Goal: Use online tool/utility: Use online tool/utility

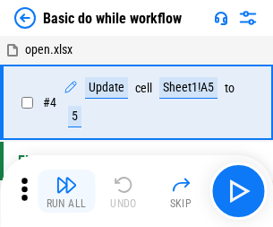
click at [66, 191] on img "button" at bounding box center [66, 184] width 21 height 21
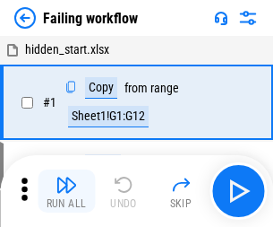
click at [66, 191] on img "button" at bounding box center [66, 184] width 21 height 21
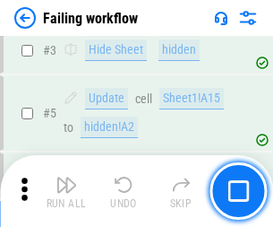
scroll to position [380, 0]
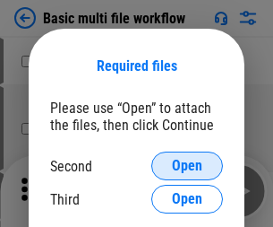
click at [187, 166] on span "Open" at bounding box center [187, 165] width 30 height 14
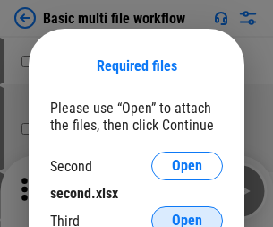
click at [187, 213] on span "Open" at bounding box center [187, 220] width 30 height 14
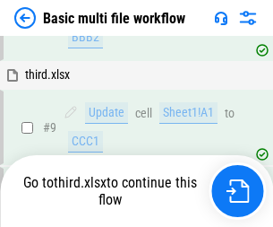
scroll to position [623, 0]
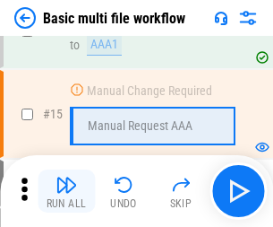
click at [66, 191] on img "button" at bounding box center [66, 184] width 21 height 21
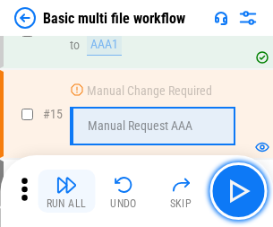
scroll to position [1192, 0]
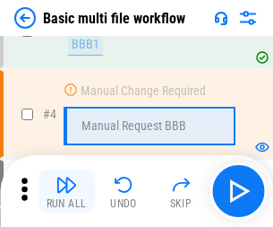
click at [66, 191] on img "button" at bounding box center [66, 184] width 21 height 21
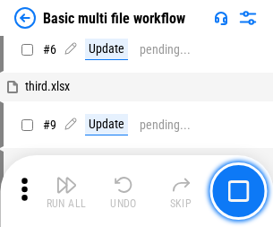
click at [66, 191] on img "button" at bounding box center [66, 184] width 21 height 21
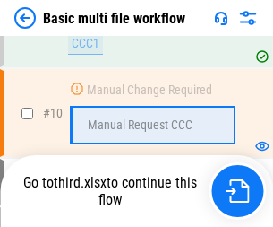
scroll to position [839, 0]
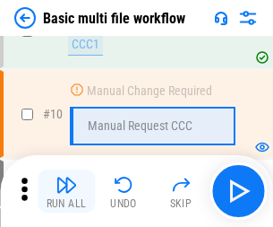
click at [66, 191] on img "button" at bounding box center [66, 184] width 21 height 21
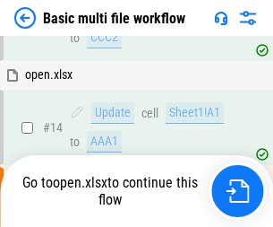
scroll to position [936, 0]
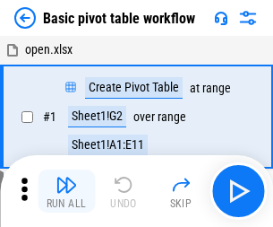
click at [66, 191] on img "button" at bounding box center [66, 184] width 21 height 21
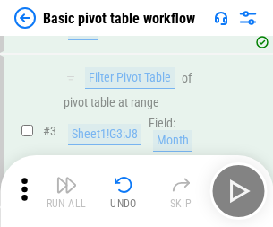
scroll to position [429, 0]
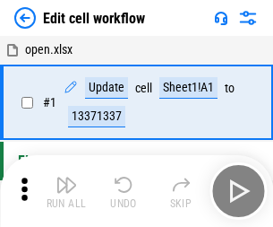
click at [66, 191] on img "button" at bounding box center [66, 184] width 21 height 21
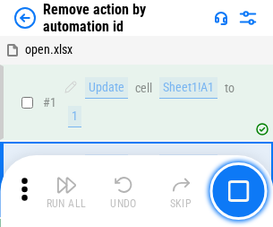
scroll to position [66, 0]
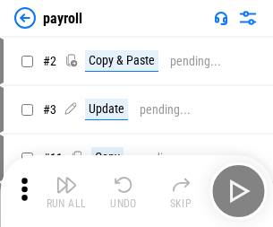
click at [66, 191] on img "button" at bounding box center [66, 184] width 21 height 21
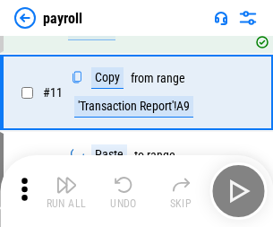
scroll to position [130, 0]
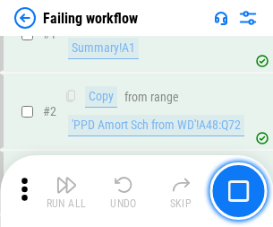
scroll to position [289, 0]
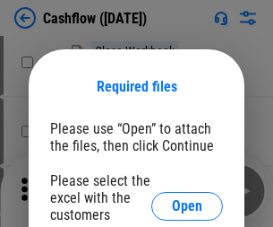
scroll to position [195, 0]
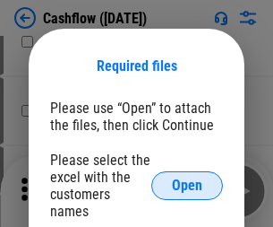
click at [187, 178] on span "Open" at bounding box center [187, 185] width 30 height 14
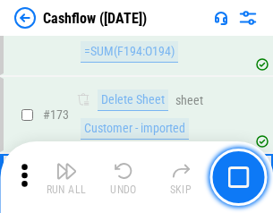
scroll to position [1895, 0]
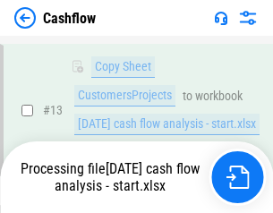
scroll to position [360, 0]
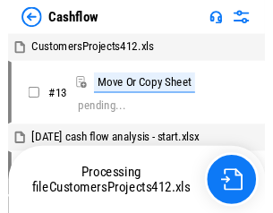
scroll to position [21, 0]
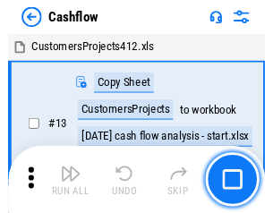
scroll to position [21, 0]
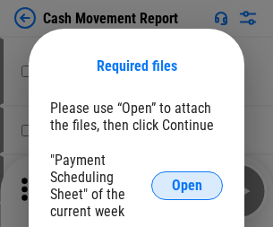
click at [187, 185] on span "Open" at bounding box center [187, 185] width 30 height 14
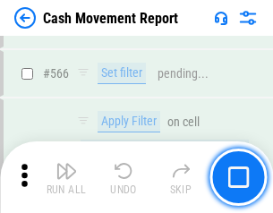
scroll to position [8206, 0]
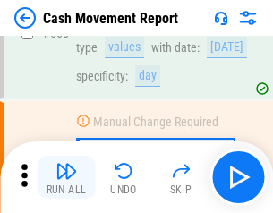
click at [66, 177] on img "button" at bounding box center [66, 170] width 21 height 21
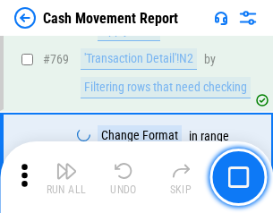
scroll to position [9950, 0]
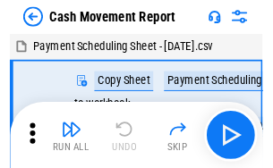
scroll to position [32, 0]
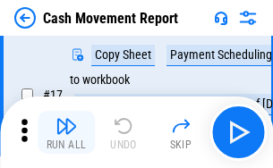
click at [66, 133] on img "button" at bounding box center [66, 125] width 21 height 21
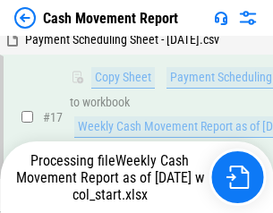
scroll to position [372, 0]
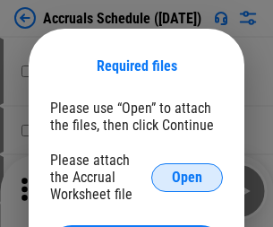
click at [187, 176] on span "Open" at bounding box center [187, 177] width 30 height 14
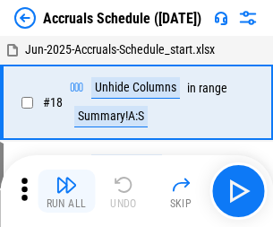
click at [66, 191] on img "button" at bounding box center [66, 184] width 21 height 21
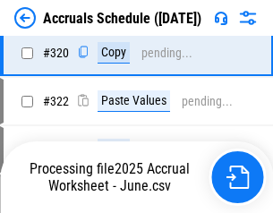
scroll to position [3331, 0]
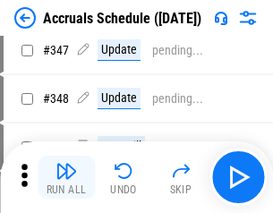
click at [66, 177] on img "button" at bounding box center [66, 170] width 21 height 21
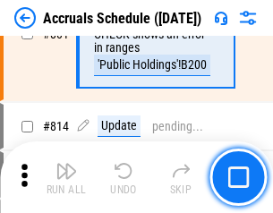
scroll to position [7901, 0]
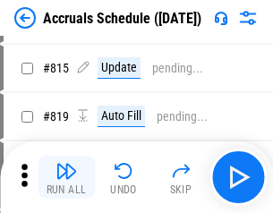
click at [66, 177] on img "button" at bounding box center [66, 170] width 21 height 21
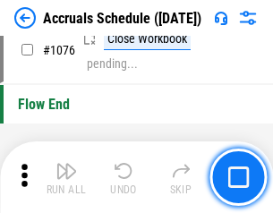
scroll to position [10724, 0]
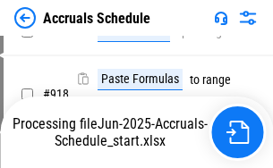
scroll to position [9388, 0]
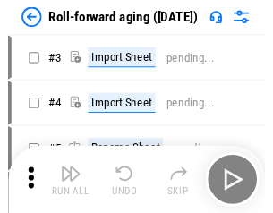
scroll to position [3, 0]
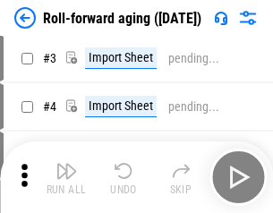
click at [66, 177] on img "button" at bounding box center [66, 170] width 21 height 21
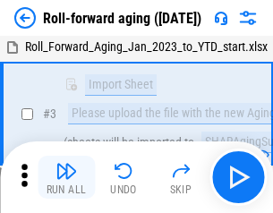
click at [66, 177] on img "button" at bounding box center [66, 170] width 21 height 21
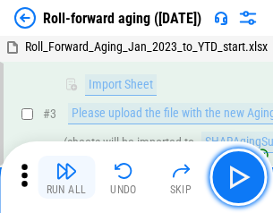
scroll to position [115, 0]
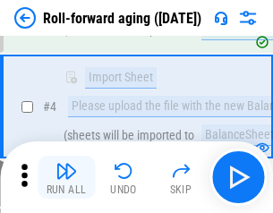
click at [66, 177] on img "button" at bounding box center [66, 170] width 21 height 21
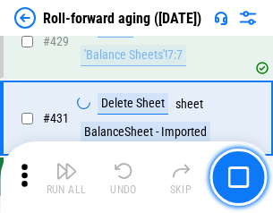
scroll to position [6209, 0]
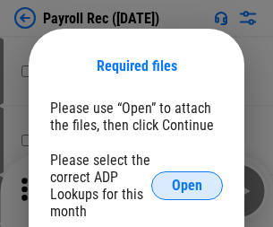
click at [187, 185] on span "Open" at bounding box center [187, 185] width 30 height 14
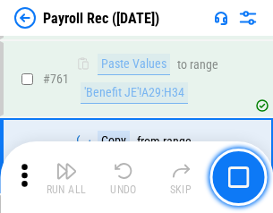
scroll to position [11020, 0]
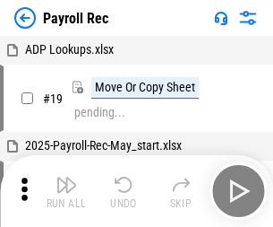
click at [66, 191] on img "button" at bounding box center [66, 184] width 21 height 21
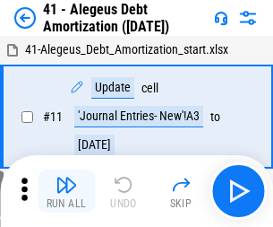
click at [66, 191] on img "button" at bounding box center [66, 184] width 21 height 21
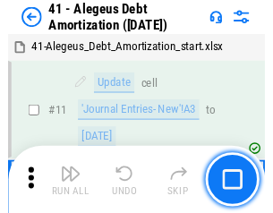
scroll to position [221, 0]
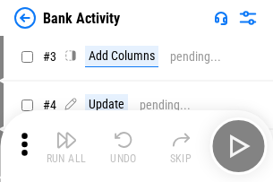
click at [66, 146] on img "button" at bounding box center [66, 139] width 21 height 21
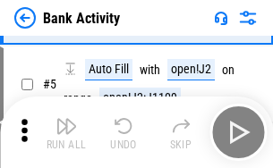
scroll to position [95, 0]
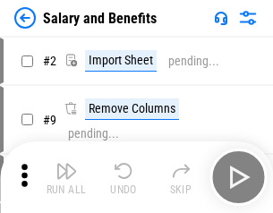
click at [66, 177] on img "button" at bounding box center [66, 170] width 21 height 21
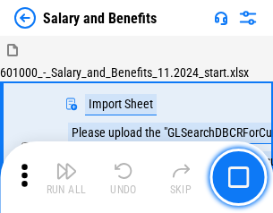
scroll to position [24, 0]
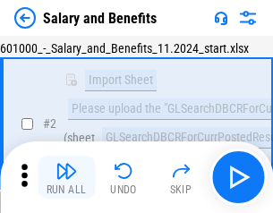
click at [66, 177] on img "button" at bounding box center [66, 170] width 21 height 21
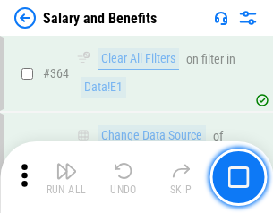
scroll to position [8432, 0]
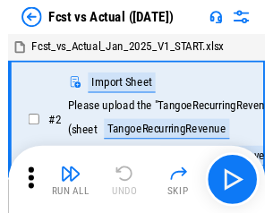
scroll to position [23, 0]
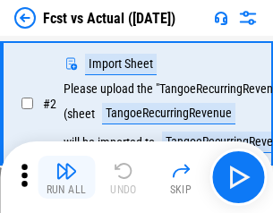
click at [66, 177] on img "button" at bounding box center [66, 170] width 21 height 21
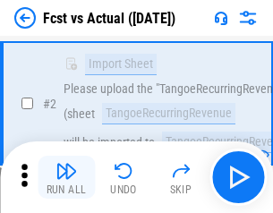
click at [66, 177] on img "button" at bounding box center [66, 170] width 21 height 21
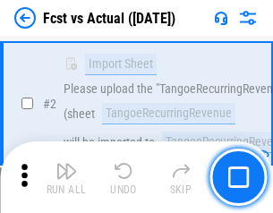
scroll to position [167, 0]
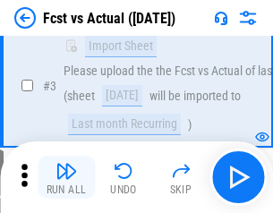
click at [66, 177] on img "button" at bounding box center [66, 170] width 21 height 21
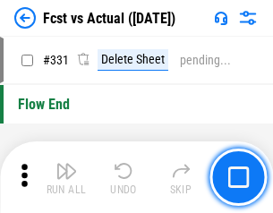
scroll to position [8571, 0]
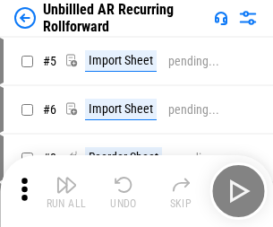
click at [66, 177] on img "button" at bounding box center [66, 184] width 21 height 21
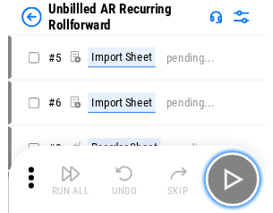
scroll to position [38, 0]
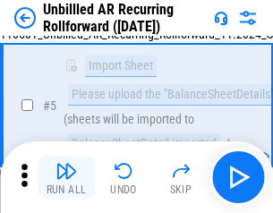
click at [66, 177] on img "button" at bounding box center [66, 170] width 21 height 21
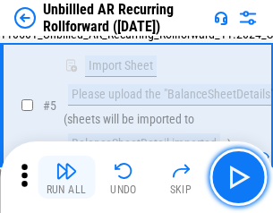
scroll to position [168, 0]
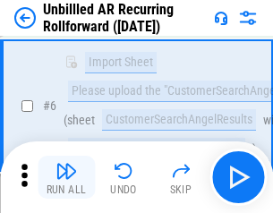
click at [66, 177] on img "button" at bounding box center [66, 170] width 21 height 21
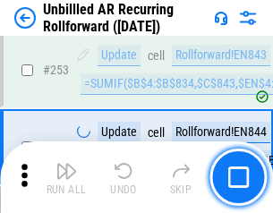
scroll to position [6082, 0]
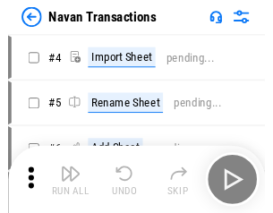
scroll to position [29, 0]
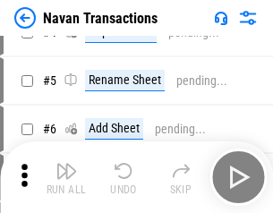
click at [66, 177] on img "button" at bounding box center [66, 170] width 21 height 21
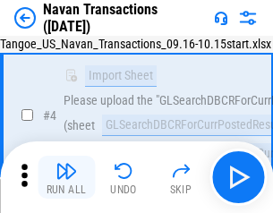
click at [66, 177] on img "button" at bounding box center [66, 170] width 21 height 21
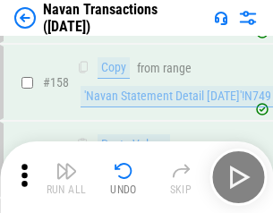
scroll to position [5805, 0]
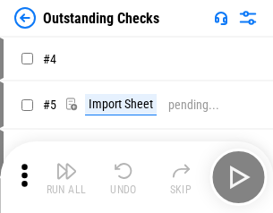
click at [66, 177] on img "button" at bounding box center [66, 170] width 21 height 21
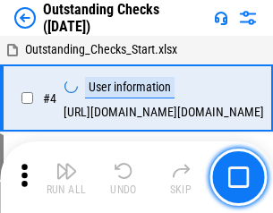
scroll to position [75, 0]
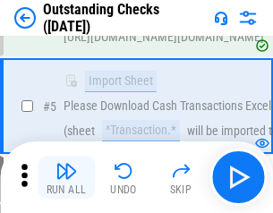
click at [66, 177] on img "button" at bounding box center [66, 170] width 21 height 21
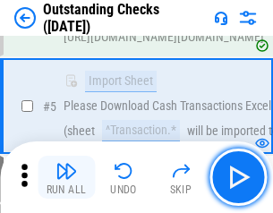
scroll to position [187, 0]
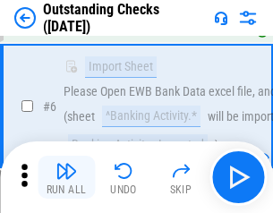
click at [66, 177] on img "button" at bounding box center [66, 170] width 21 height 21
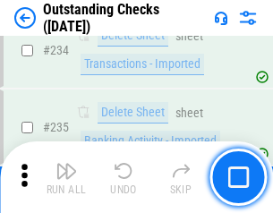
scroll to position [5437, 0]
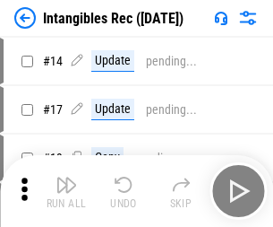
click at [66, 191] on img "button" at bounding box center [66, 184] width 21 height 21
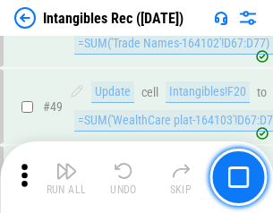
scroll to position [697, 0]
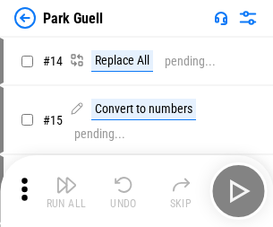
click at [66, 177] on img "button" at bounding box center [66, 184] width 21 height 21
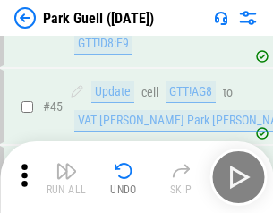
scroll to position [2239, 0]
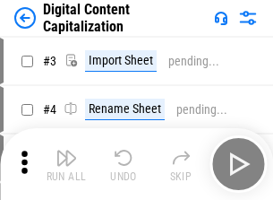
click at [66, 150] on img "button" at bounding box center [66, 157] width 21 height 21
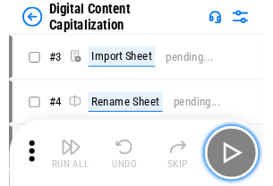
scroll to position [52, 0]
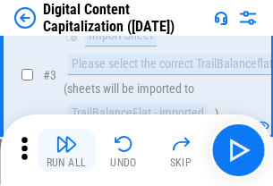
click at [66, 150] on img "button" at bounding box center [66, 143] width 21 height 21
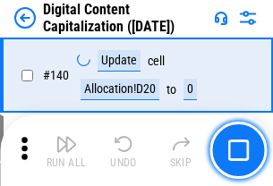
scroll to position [1899, 0]
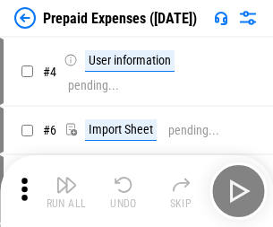
click at [66, 177] on img "button" at bounding box center [66, 184] width 21 height 21
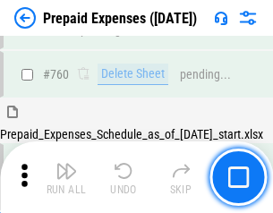
scroll to position [4963, 0]
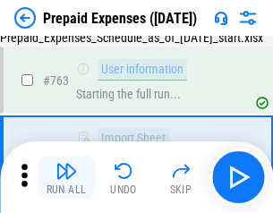
click at [66, 177] on img "button" at bounding box center [66, 170] width 21 height 21
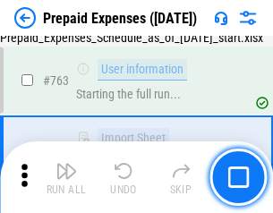
scroll to position [5068, 0]
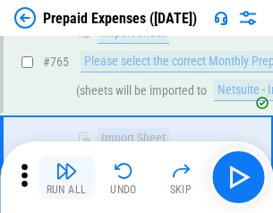
click at [66, 177] on img "button" at bounding box center [66, 170] width 21 height 21
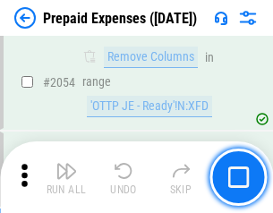
scroll to position [18717, 0]
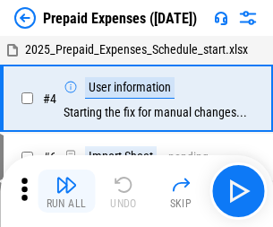
click at [66, 191] on img "button" at bounding box center [66, 184] width 21 height 21
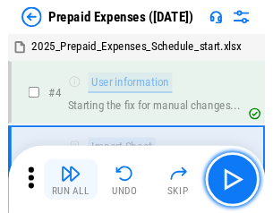
scroll to position [79, 0]
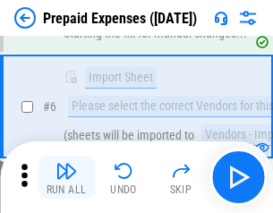
click at [66, 177] on img "button" at bounding box center [66, 170] width 21 height 21
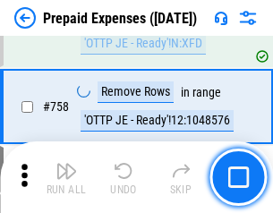
scroll to position [6380, 0]
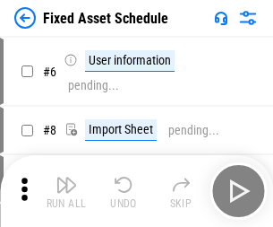
click at [66, 191] on img "button" at bounding box center [66, 184] width 21 height 21
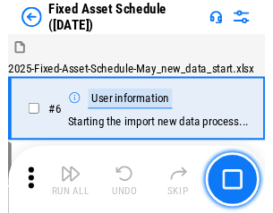
scroll to position [97, 0]
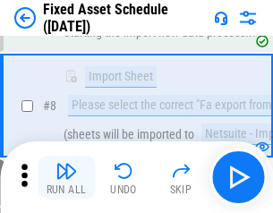
click at [66, 177] on img "button" at bounding box center [66, 170] width 21 height 21
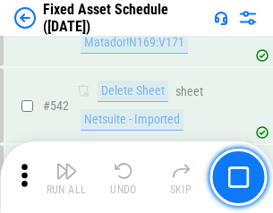
scroll to position [6384, 0]
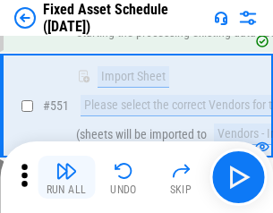
click at [66, 177] on img "button" at bounding box center [66, 170] width 21 height 21
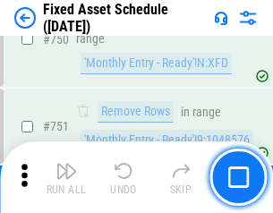
scroll to position [8729, 0]
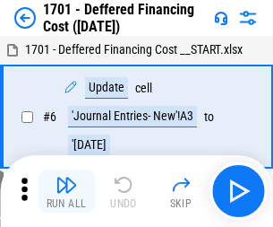
click at [66, 191] on img "button" at bounding box center [66, 184] width 21 height 21
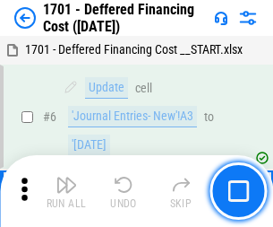
scroll to position [215, 0]
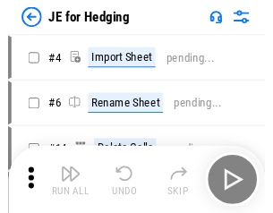
scroll to position [3, 0]
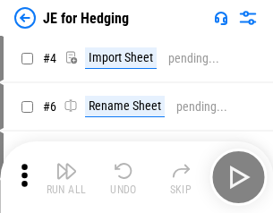
click at [66, 177] on img "button" at bounding box center [66, 170] width 21 height 21
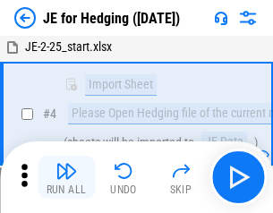
click at [66, 177] on img "button" at bounding box center [66, 170] width 21 height 21
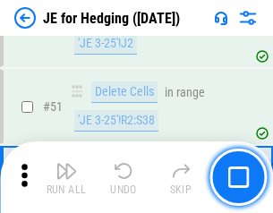
scroll to position [1159, 0]
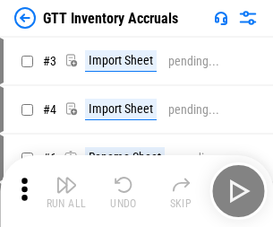
click at [66, 177] on img "button" at bounding box center [66, 184] width 21 height 21
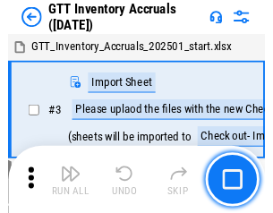
scroll to position [3, 0]
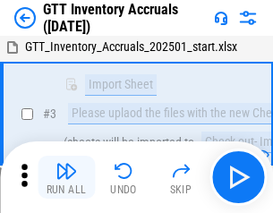
click at [66, 177] on img "button" at bounding box center [66, 170] width 21 height 21
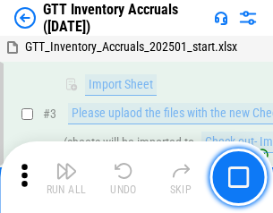
scroll to position [115, 0]
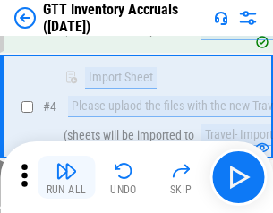
click at [66, 177] on img "button" at bounding box center [66, 170] width 21 height 21
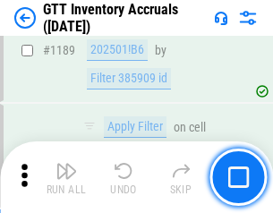
scroll to position [14621, 0]
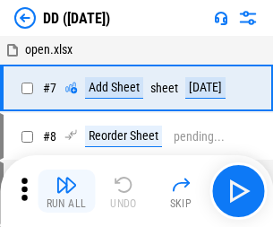
click at [66, 191] on img "button" at bounding box center [66, 184] width 21 height 21
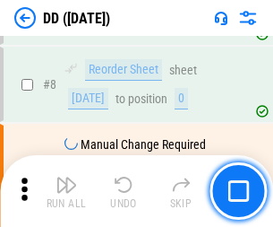
scroll to position [173, 0]
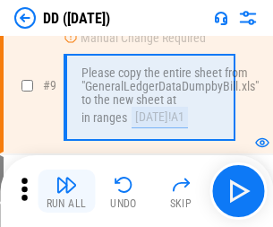
click at [66, 191] on img "button" at bounding box center [66, 184] width 21 height 21
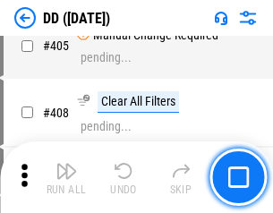
scroll to position [8011, 0]
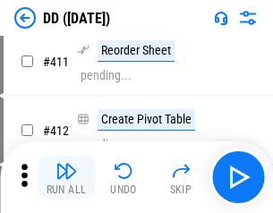
click at [66, 177] on img "button" at bounding box center [66, 170] width 21 height 21
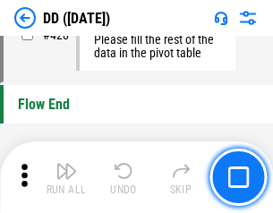
scroll to position [8570, 0]
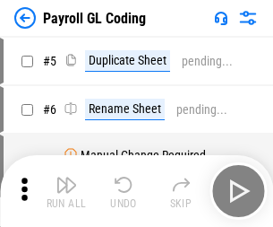
click at [66, 191] on img "button" at bounding box center [66, 184] width 21 height 21
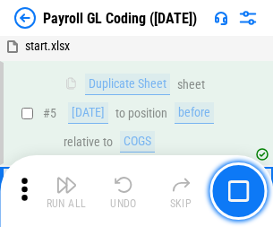
scroll to position [215, 0]
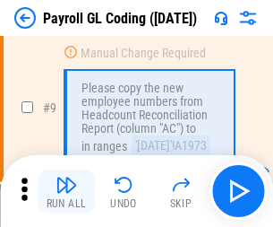
click at [66, 191] on img "button" at bounding box center [66, 184] width 21 height 21
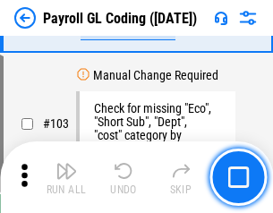
scroll to position [4201, 0]
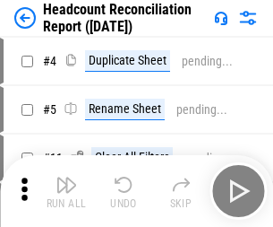
click at [66, 191] on img "button" at bounding box center [66, 184] width 21 height 21
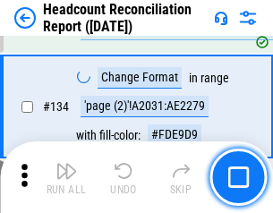
scroll to position [2152, 0]
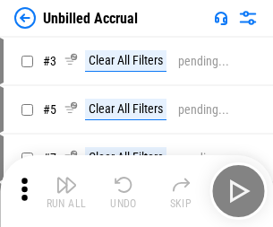
click at [66, 191] on img "button" at bounding box center [66, 184] width 21 height 21
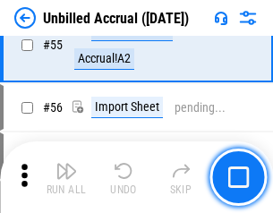
scroll to position [1869, 0]
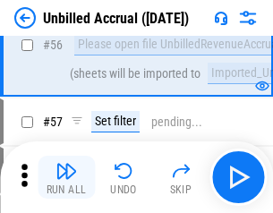
click at [66, 177] on img "button" at bounding box center [66, 170] width 21 height 21
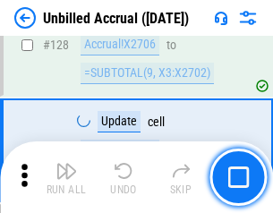
scroll to position [5333, 0]
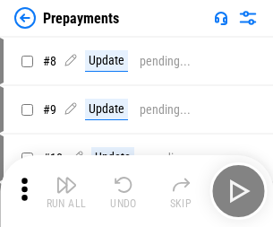
click at [66, 191] on img "button" at bounding box center [66, 184] width 21 height 21
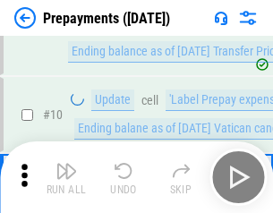
scroll to position [112, 0]
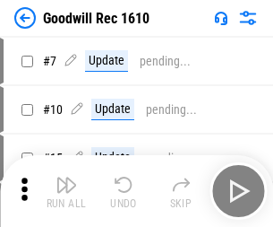
click at [66, 191] on img "button" at bounding box center [66, 184] width 21 height 21
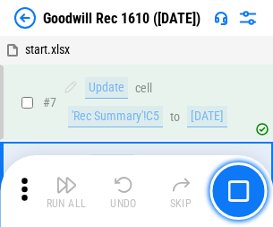
scroll to position [306, 0]
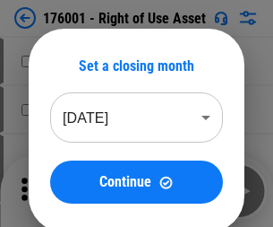
click at [66, 191] on img "button" at bounding box center [66, 184] width 21 height 21
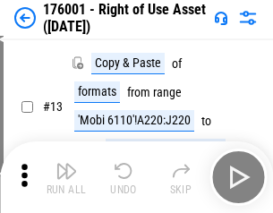
scroll to position [115, 0]
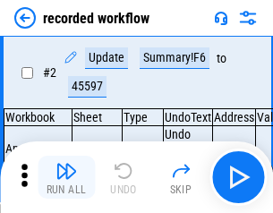
click at [66, 177] on img "button" at bounding box center [66, 170] width 21 height 21
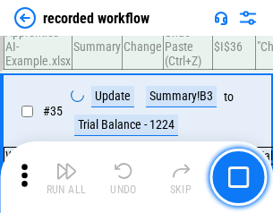
scroll to position [5597, 0]
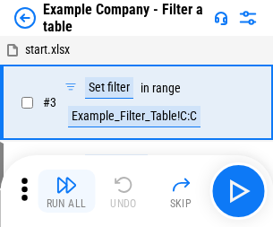
click at [66, 191] on img "button" at bounding box center [66, 184] width 21 height 21
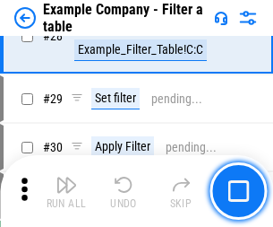
scroll to position [1638, 0]
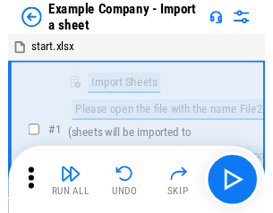
scroll to position [28, 0]
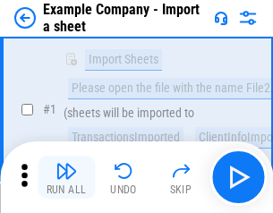
click at [66, 177] on img "button" at bounding box center [66, 170] width 21 height 21
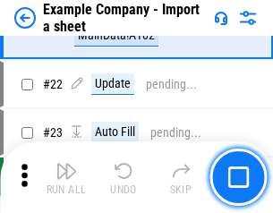
scroll to position [396, 0]
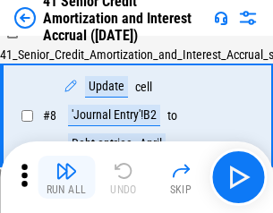
click at [66, 177] on img "button" at bounding box center [66, 170] width 21 height 21
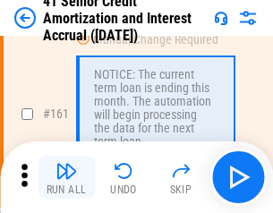
click at [66, 177] on img "button" at bounding box center [66, 170] width 21 height 21
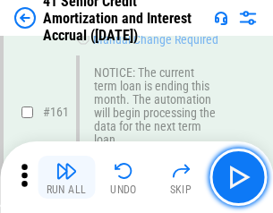
scroll to position [1915, 0]
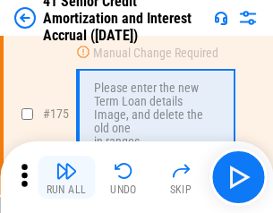
click at [66, 177] on img "button" at bounding box center [66, 170] width 21 height 21
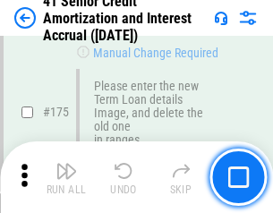
scroll to position [2097, 0]
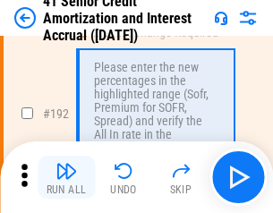
click at [66, 177] on img "button" at bounding box center [66, 170] width 21 height 21
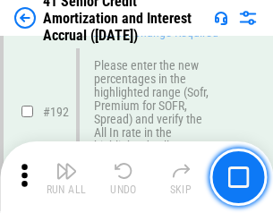
scroll to position [2285, 0]
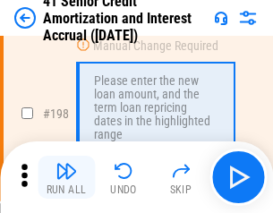
click at [66, 177] on img "button" at bounding box center [66, 170] width 21 height 21
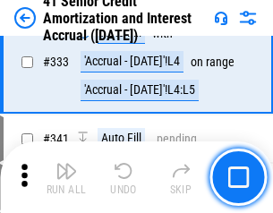
scroll to position [4574, 0]
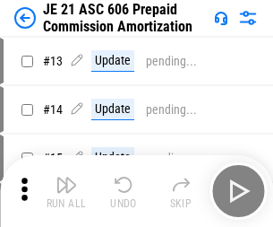
click at [66, 177] on img "button" at bounding box center [66, 184] width 21 height 21
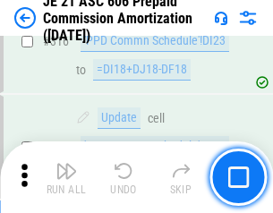
scroll to position [3343, 0]
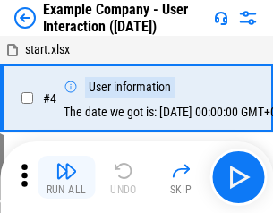
click at [66, 177] on img "button" at bounding box center [66, 170] width 21 height 21
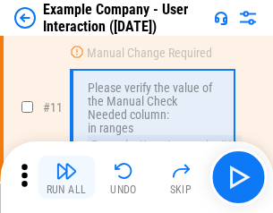
click at [66, 177] on img "button" at bounding box center [66, 170] width 21 height 21
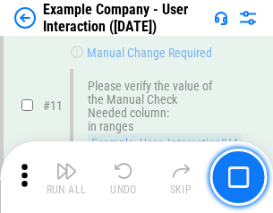
scroll to position [388, 0]
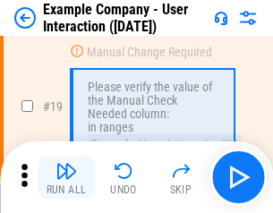
click at [66, 177] on img "button" at bounding box center [66, 170] width 21 height 21
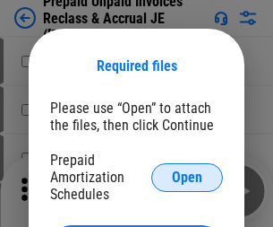
click at [187, 176] on span "Open" at bounding box center [187, 177] width 30 height 14
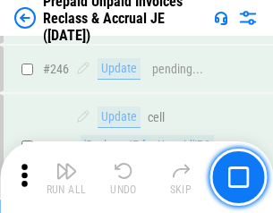
scroll to position [2417, 0]
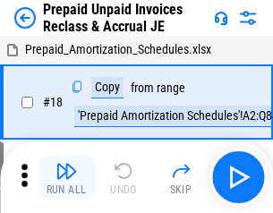
click at [66, 177] on img "button" at bounding box center [66, 170] width 21 height 21
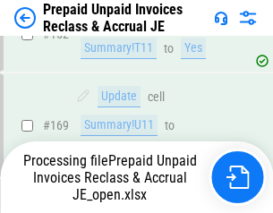
scroll to position [2326, 0]
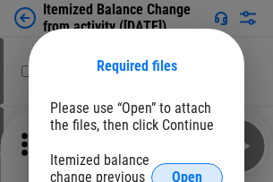
click at [187, 170] on span "Open" at bounding box center [187, 177] width 30 height 14
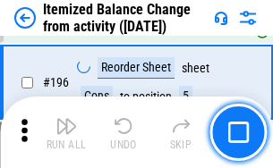
scroll to position [3446, 0]
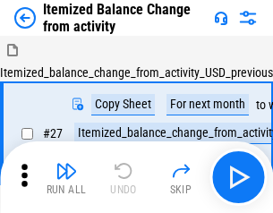
scroll to position [28, 0]
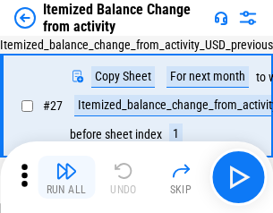
click at [66, 177] on img "button" at bounding box center [66, 170] width 21 height 21
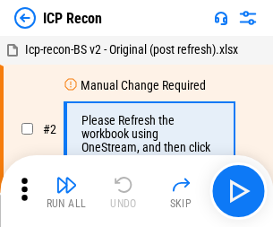
scroll to position [8, 0]
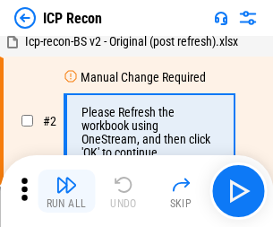
click at [66, 191] on img "button" at bounding box center [66, 184] width 21 height 21
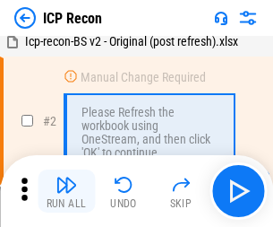
click at [66, 191] on img "button" at bounding box center [66, 184] width 21 height 21
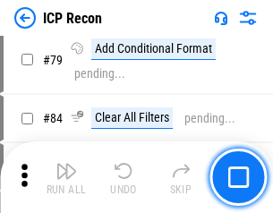
scroll to position [1755, 0]
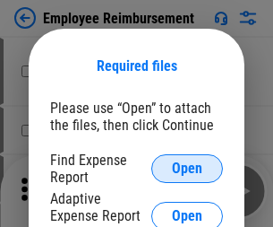
click at [187, 168] on span "Open" at bounding box center [187, 168] width 30 height 14
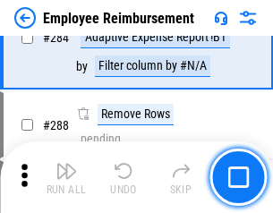
scroll to position [4867, 0]
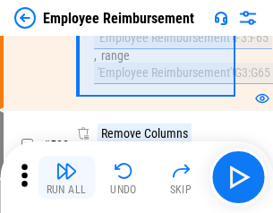
click at [66, 177] on img "button" at bounding box center [66, 170] width 21 height 21
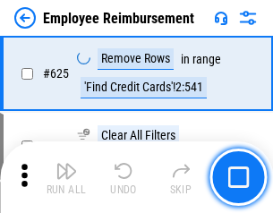
scroll to position [10721, 0]
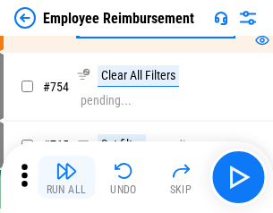
click at [66, 177] on img "button" at bounding box center [66, 170] width 21 height 21
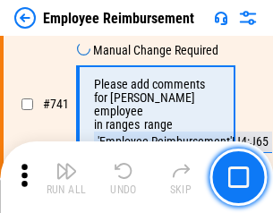
scroll to position [12562, 0]
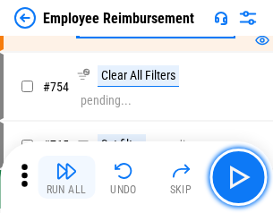
click at [66, 177] on img "button" at bounding box center [66, 170] width 21 height 21
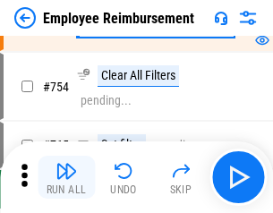
click at [66, 177] on img "button" at bounding box center [66, 170] width 21 height 21
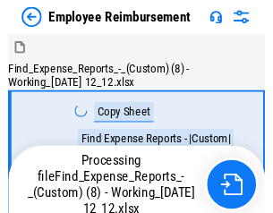
scroll to position [61, 0]
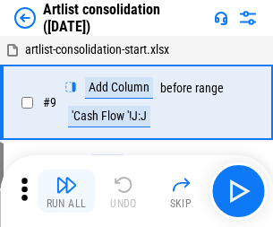
click at [66, 191] on img "button" at bounding box center [66, 184] width 21 height 21
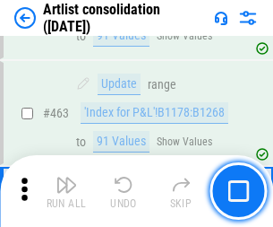
scroll to position [7840, 0]
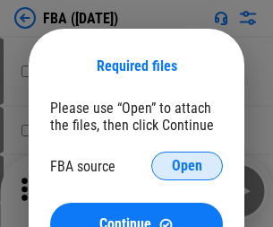
click at [187, 166] on span "Open" at bounding box center [187, 165] width 30 height 14
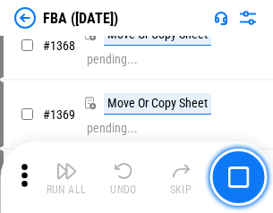
scroll to position [19230, 0]
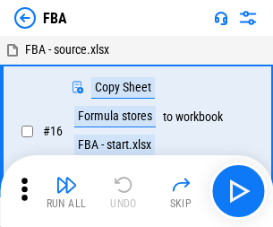
scroll to position [18, 0]
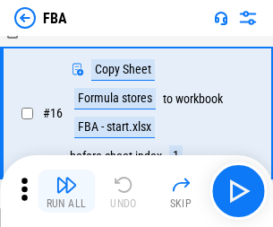
click at [66, 191] on img "button" at bounding box center [66, 184] width 21 height 21
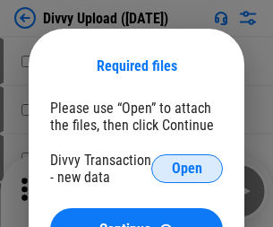
click at [187, 168] on span "Open" at bounding box center [187, 168] width 30 height 14
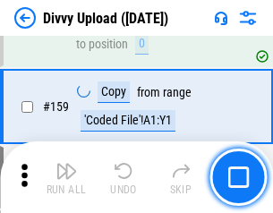
scroll to position [1854, 0]
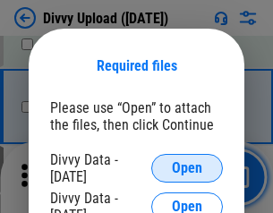
click at [187, 168] on span "Open" at bounding box center [187, 168] width 30 height 14
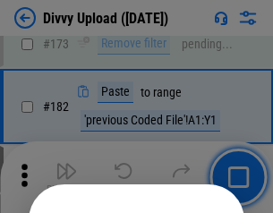
scroll to position [2010, 0]
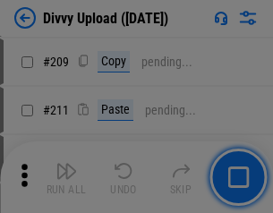
scroll to position [3041, 0]
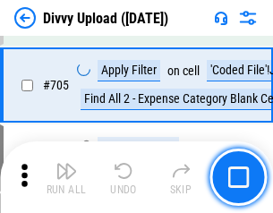
scroll to position [12249, 0]
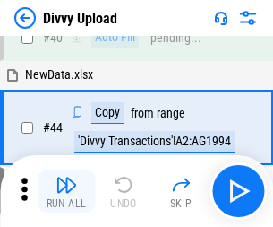
click at [66, 191] on img "button" at bounding box center [66, 184] width 21 height 21
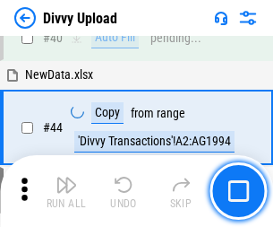
scroll to position [197, 0]
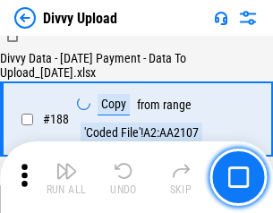
scroll to position [2108, 0]
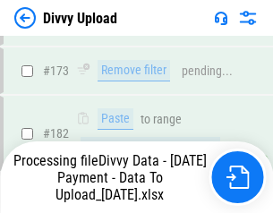
scroll to position [2004, 0]
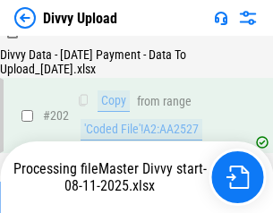
scroll to position [2897, 0]
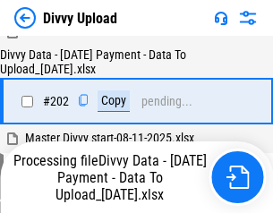
scroll to position [2897, 0]
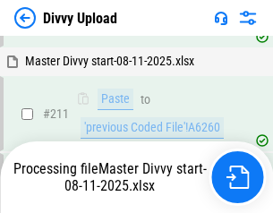
scroll to position [3460, 0]
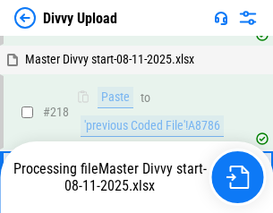
scroll to position [3778, 0]
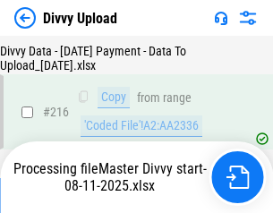
scroll to position [3687, 0]
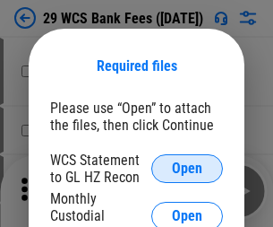
click at [187, 168] on span "Open" at bounding box center [187, 168] width 30 height 14
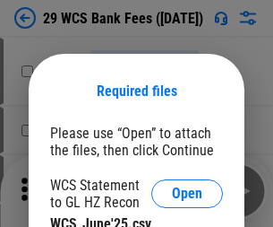
scroll to position [25, 0]
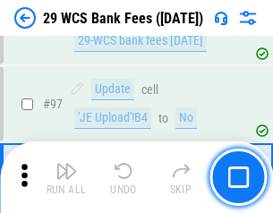
scroll to position [1745, 0]
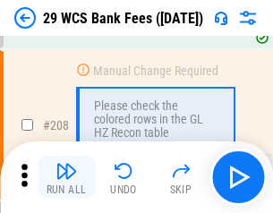
click at [66, 177] on img "button" at bounding box center [66, 170] width 21 height 21
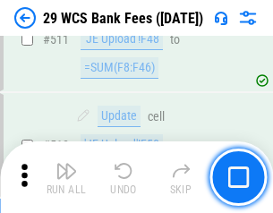
scroll to position [9009, 0]
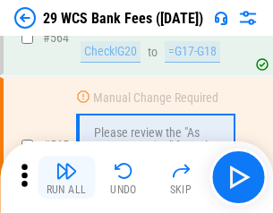
click at [66, 177] on img "button" at bounding box center [66, 170] width 21 height 21
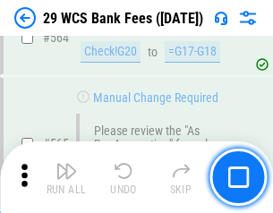
scroll to position [9684, 0]
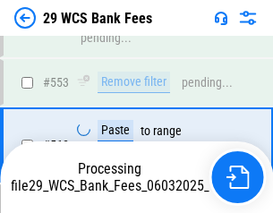
scroll to position [9663, 0]
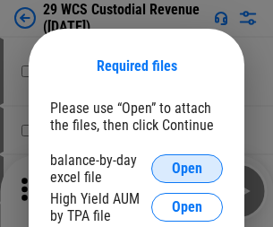
click at [187, 168] on span "Open" at bounding box center [187, 168] width 30 height 14
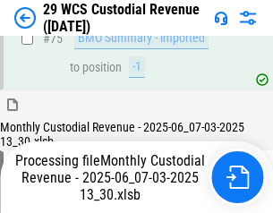
scroll to position [1870, 0]
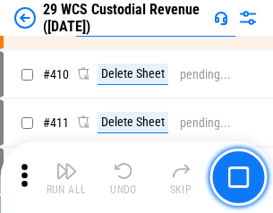
click at [66, 177] on img "button" at bounding box center [66, 170] width 21 height 21
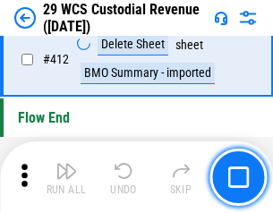
scroll to position [8551, 0]
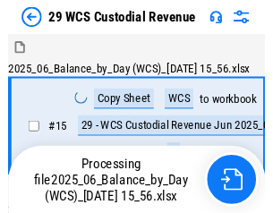
scroll to position [43, 0]
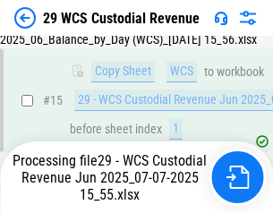
scroll to position [406, 0]
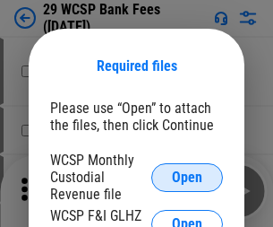
click at [187, 176] on span "Open" at bounding box center [187, 177] width 30 height 14
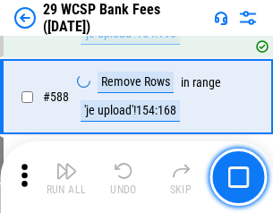
scroll to position [7048, 0]
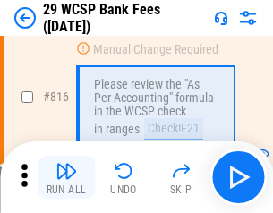
click at [66, 177] on img "button" at bounding box center [66, 170] width 21 height 21
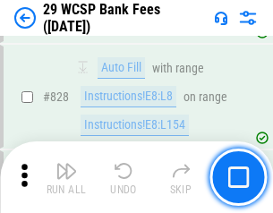
scroll to position [11361, 0]
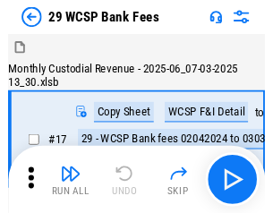
scroll to position [43, 0]
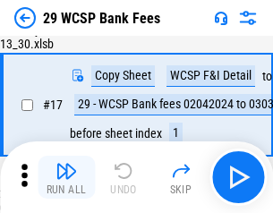
click at [66, 177] on img "button" at bounding box center [66, 170] width 21 height 21
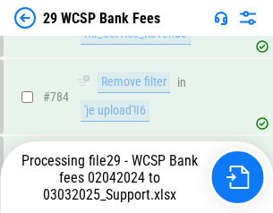
scroll to position [10584, 0]
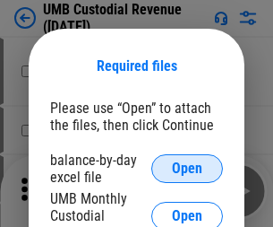
click at [187, 168] on span "Open" at bounding box center [187, 168] width 30 height 14
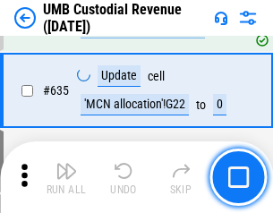
scroll to position [9370, 0]
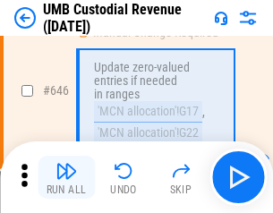
click at [66, 177] on img "button" at bounding box center [66, 170] width 21 height 21
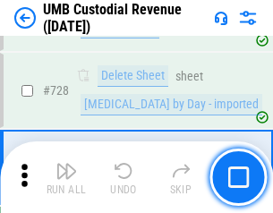
scroll to position [11046, 0]
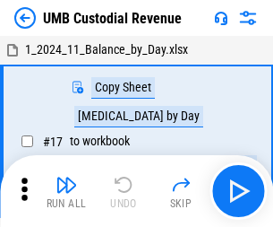
scroll to position [13, 0]
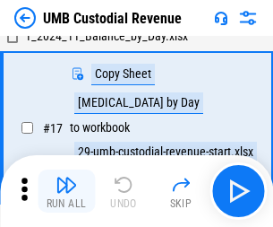
click at [66, 191] on img "button" at bounding box center [66, 184] width 21 height 21
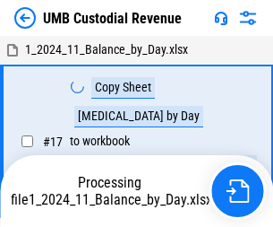
scroll to position [13, 0]
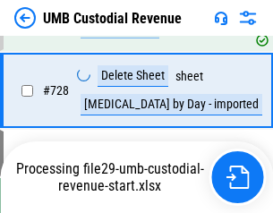
scroll to position [11004, 0]
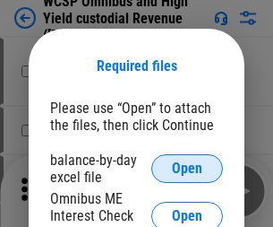
click at [187, 168] on span "Open" at bounding box center [187, 168] width 30 height 14
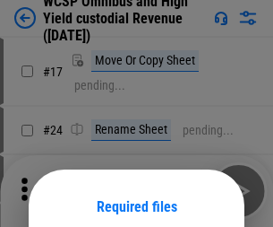
scroll to position [141, 0]
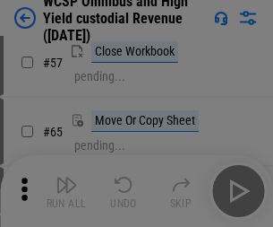
scroll to position [781, 0]
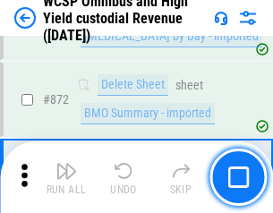
scroll to position [15154, 0]
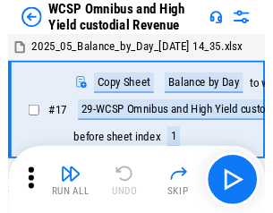
scroll to position [10, 0]
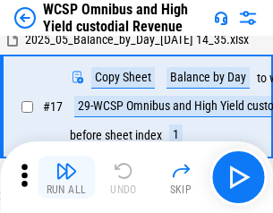
click at [66, 177] on img "button" at bounding box center [66, 170] width 21 height 21
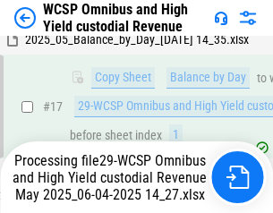
scroll to position [372, 0]
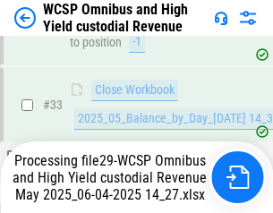
scroll to position [886, 0]
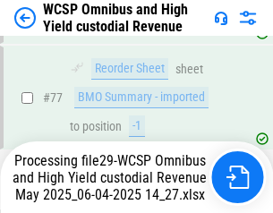
scroll to position [1746, 0]
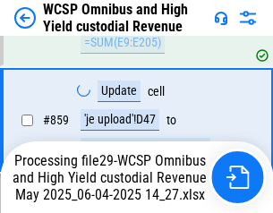
scroll to position [15113, 0]
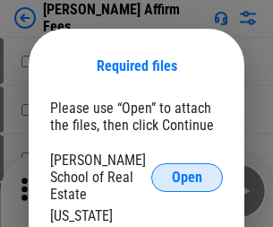
click at [187, 170] on span "Open" at bounding box center [187, 177] width 30 height 14
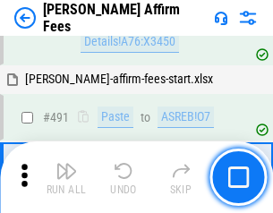
scroll to position [4869, 0]
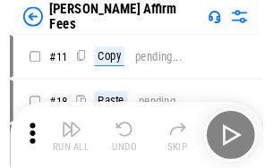
scroll to position [18, 0]
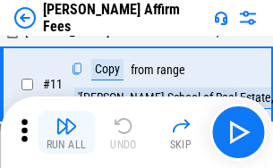
click at [66, 133] on img "button" at bounding box center [66, 125] width 21 height 21
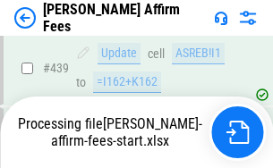
scroll to position [4696, 0]
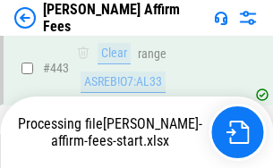
scroll to position [4723, 0]
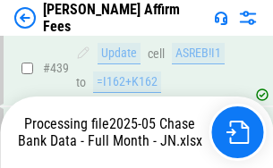
scroll to position [4696, 0]
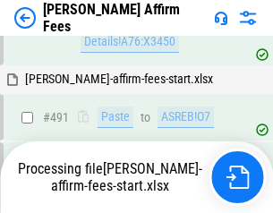
scroll to position [4869, 0]
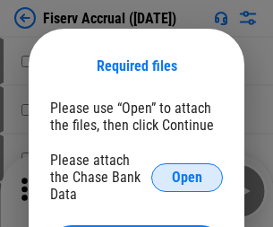
click at [187, 170] on span "Open" at bounding box center [187, 177] width 30 height 14
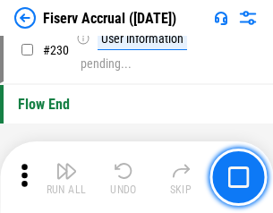
scroll to position [5674, 0]
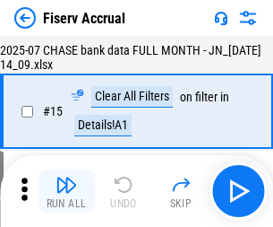
click at [66, 191] on img "button" at bounding box center [66, 184] width 21 height 21
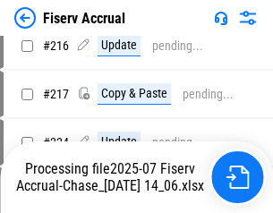
scroll to position [5434, 0]
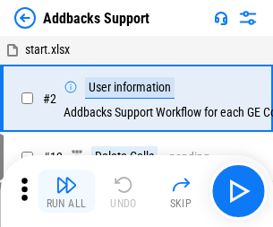
click at [66, 177] on img "button" at bounding box center [66, 184] width 21 height 21
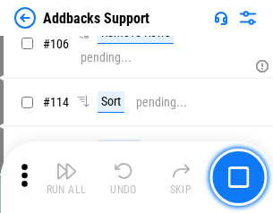
scroll to position [1304, 0]
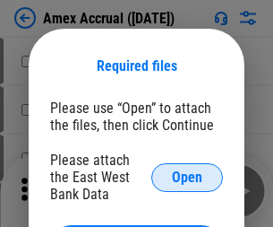
click at [187, 176] on span "Open" at bounding box center [187, 177] width 30 height 14
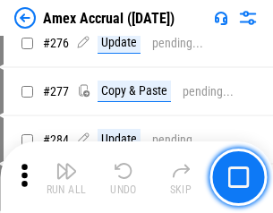
scroll to position [4661, 0]
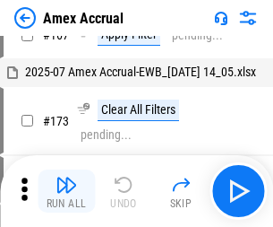
click at [66, 191] on img "button" at bounding box center [66, 184] width 21 height 21
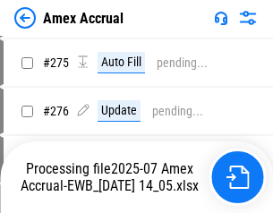
scroll to position [5220, 0]
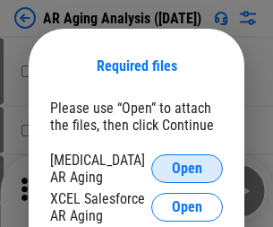
click at [187, 166] on span "Open" at bounding box center [187, 168] width 30 height 14
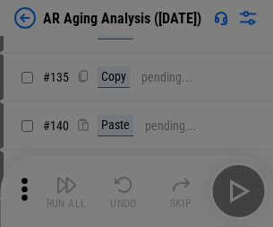
scroll to position [539, 0]
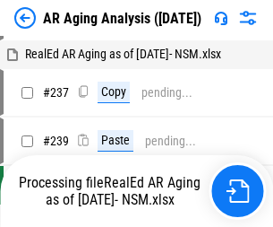
scroll to position [18, 0]
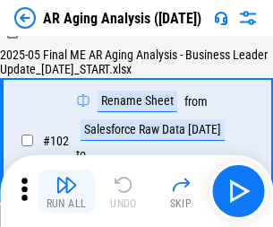
click at [66, 191] on img "button" at bounding box center [66, 184] width 21 height 21
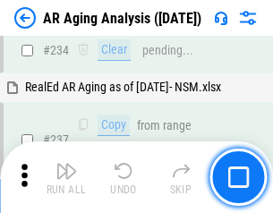
scroll to position [2775, 0]
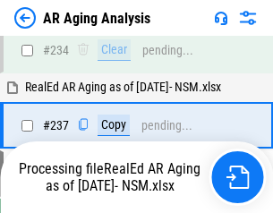
scroll to position [2755, 0]
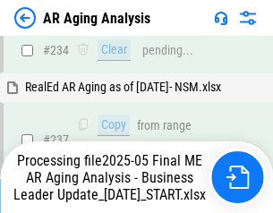
scroll to position [2755, 0]
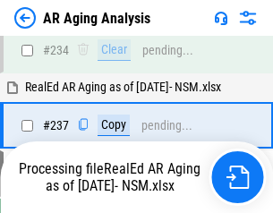
scroll to position [2755, 0]
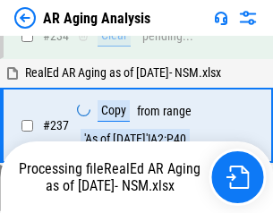
scroll to position [2829, 0]
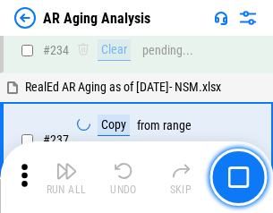
scroll to position [2755, 0]
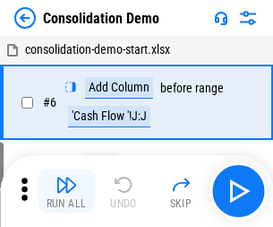
click at [66, 191] on img "button" at bounding box center [66, 184] width 21 height 21
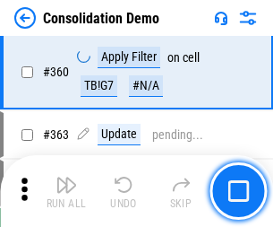
scroll to position [6001, 0]
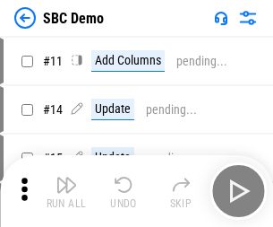
click at [66, 191] on img "button" at bounding box center [66, 184] width 21 height 21
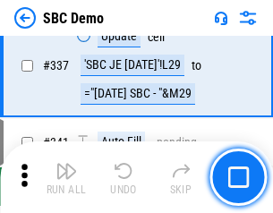
scroll to position [4710, 0]
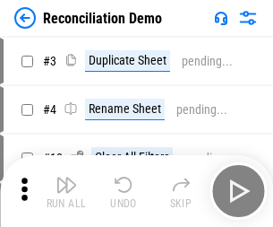
click at [66, 191] on img "button" at bounding box center [66, 184] width 21 height 21
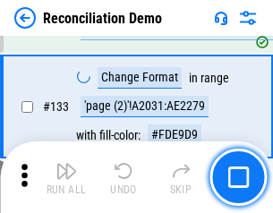
scroll to position [2126, 0]
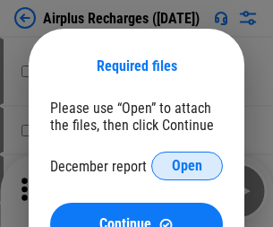
click at [187, 166] on span "Open" at bounding box center [187, 165] width 30 height 14
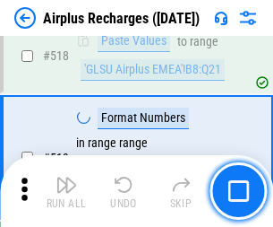
scroll to position [7705, 0]
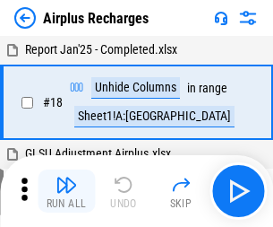
click at [66, 191] on img "button" at bounding box center [66, 184] width 21 height 21
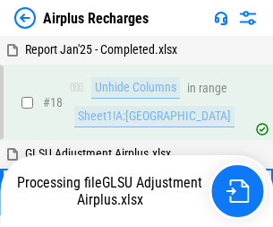
scroll to position [79, 0]
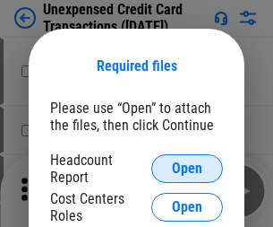
click at [187, 168] on span "Open" at bounding box center [187, 168] width 30 height 14
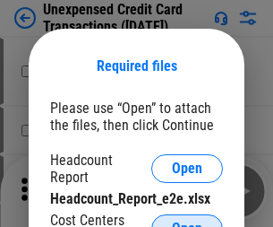
click at [187, 221] on span "Open" at bounding box center [187, 228] width 30 height 14
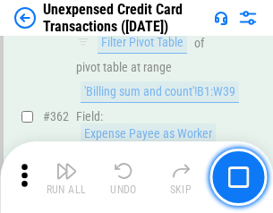
scroll to position [4605, 0]
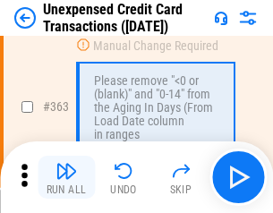
click at [66, 177] on img "button" at bounding box center [66, 170] width 21 height 21
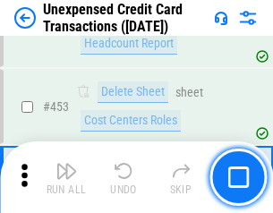
scroll to position [6107, 0]
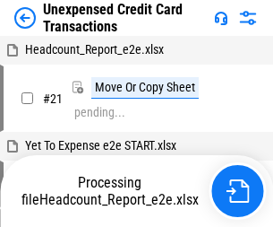
scroll to position [28, 0]
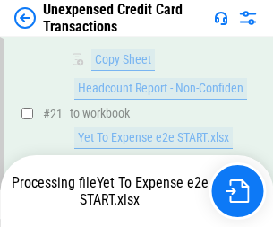
scroll to position [291, 0]
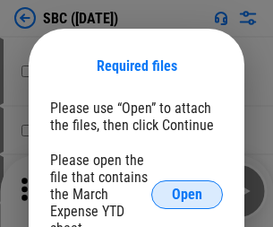
click at [187, 193] on span "Open" at bounding box center [187, 194] width 30 height 14
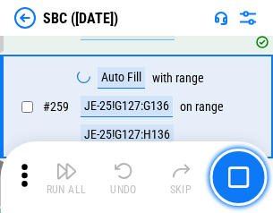
scroll to position [3499, 0]
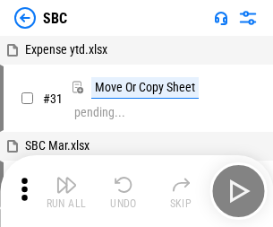
click at [66, 191] on img "button" at bounding box center [66, 184] width 21 height 21
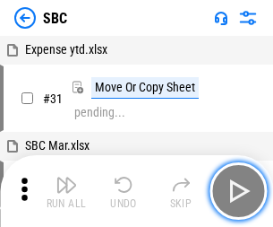
scroll to position [18, 0]
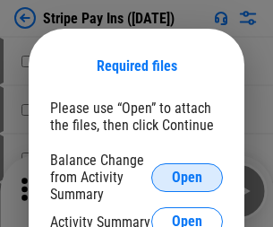
click at [187, 176] on span "Open" at bounding box center [187, 177] width 30 height 14
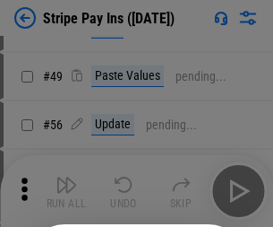
scroll to position [325, 0]
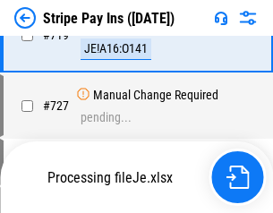
scroll to position [9283, 0]
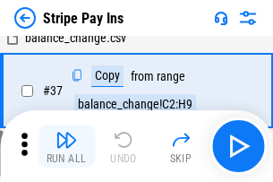
click at [66, 146] on img "button" at bounding box center [66, 139] width 21 height 21
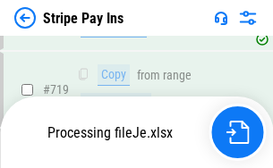
scroll to position [9243, 0]
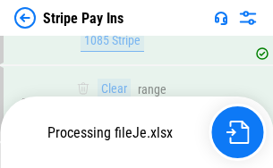
scroll to position [9243, 0]
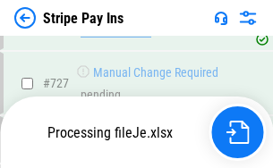
scroll to position [9243, 0]
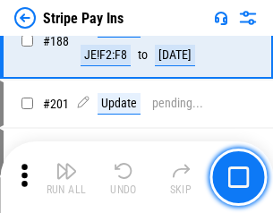
scroll to position [2550, 0]
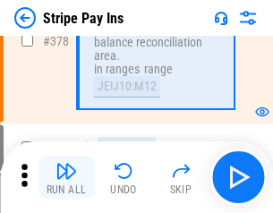
click at [66, 177] on img "button" at bounding box center [66, 170] width 21 height 21
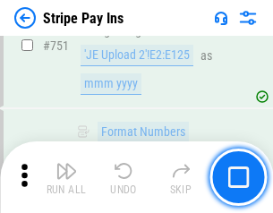
scroll to position [9221, 0]
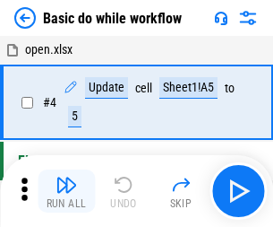
click at [66, 191] on img "button" at bounding box center [66, 184] width 21 height 21
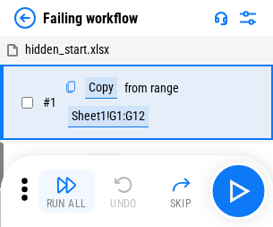
click at [66, 191] on img "button" at bounding box center [66, 184] width 21 height 21
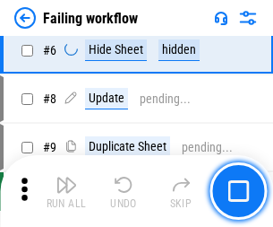
scroll to position [380, 0]
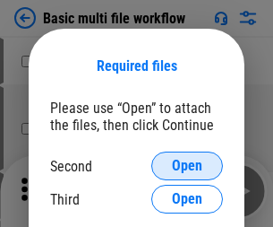
click at [187, 166] on span "Open" at bounding box center [187, 165] width 30 height 14
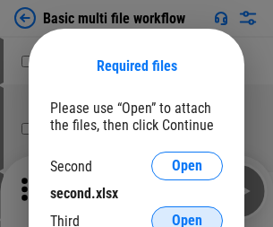
click at [187, 213] on span "Open" at bounding box center [187, 220] width 30 height 14
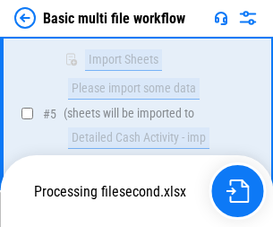
scroll to position [494, 0]
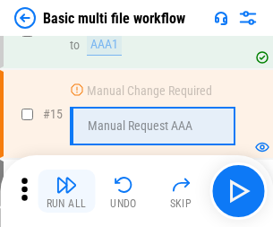
click at [66, 191] on img "button" at bounding box center [66, 184] width 21 height 21
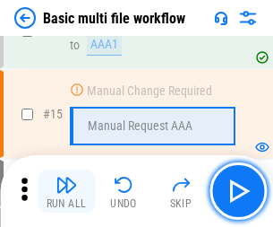
scroll to position [1192, 0]
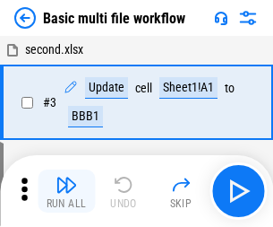
click at [66, 191] on img "button" at bounding box center [66, 184] width 21 height 21
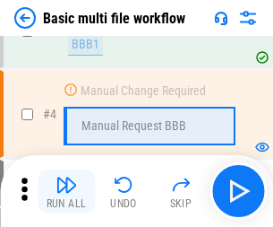
click at [66, 191] on img "button" at bounding box center [66, 184] width 21 height 21
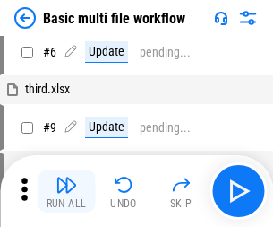
click at [66, 191] on img "button" at bounding box center [66, 184] width 21 height 21
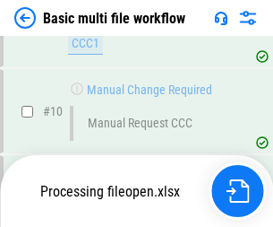
scroll to position [839, 0]
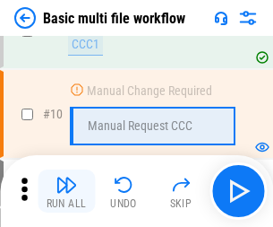
click at [66, 191] on img "button" at bounding box center [66, 184] width 21 height 21
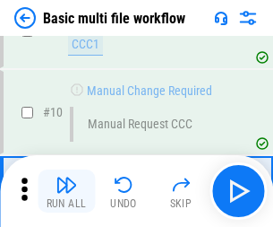
click at [66, 191] on img "button" at bounding box center [66, 184] width 21 height 21
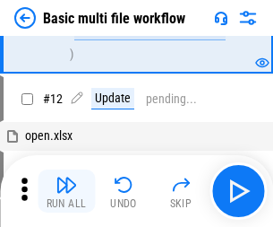
scroll to position [839, 0]
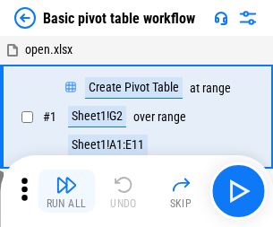
click at [66, 191] on img "button" at bounding box center [66, 184] width 21 height 21
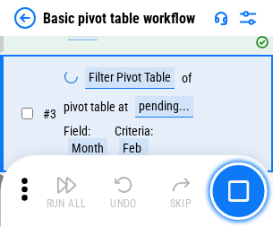
scroll to position [429, 0]
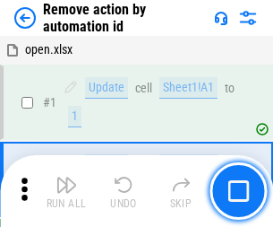
scroll to position [66, 0]
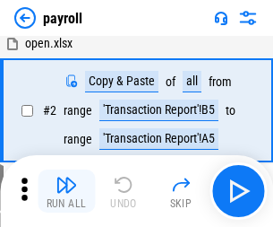
click at [66, 191] on img "button" at bounding box center [66, 184] width 21 height 21
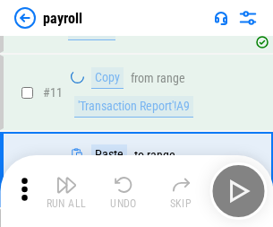
scroll to position [130, 0]
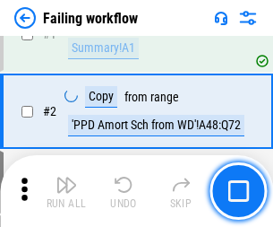
scroll to position [289, 0]
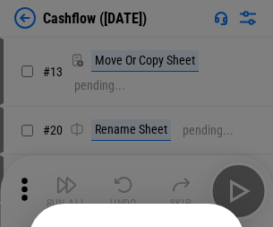
scroll to position [175, 0]
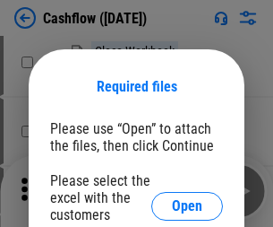
scroll to position [195, 0]
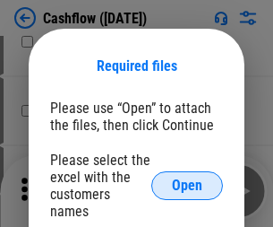
click at [187, 178] on span "Open" at bounding box center [187, 185] width 30 height 14
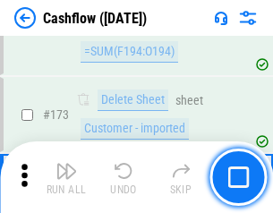
scroll to position [1895, 0]
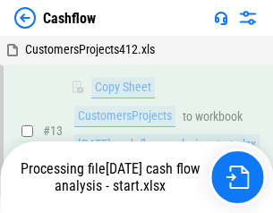
scroll to position [269, 0]
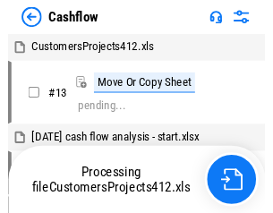
scroll to position [21, 0]
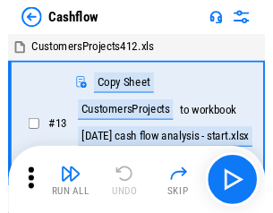
scroll to position [21, 0]
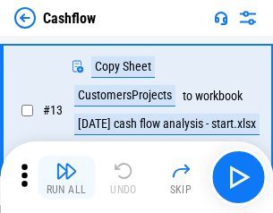
click at [66, 177] on img "button" at bounding box center [66, 170] width 21 height 21
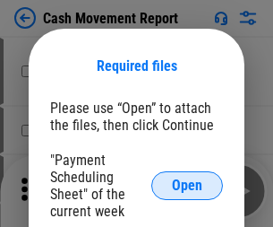
click at [187, 185] on span "Open" at bounding box center [187, 185] width 30 height 14
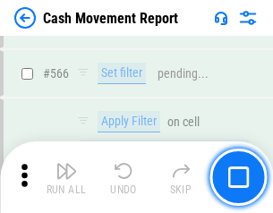
scroll to position [8206, 0]
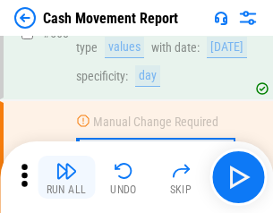
click at [66, 177] on img "button" at bounding box center [66, 170] width 21 height 21
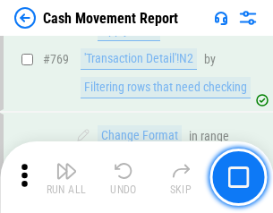
scroll to position [9950, 0]
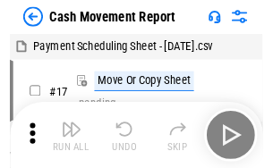
scroll to position [32, 0]
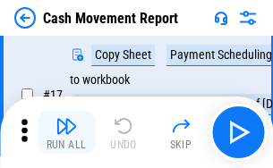
click at [66, 133] on img "button" at bounding box center [66, 125] width 21 height 21
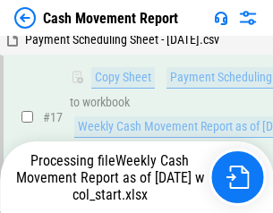
scroll to position [281, 0]
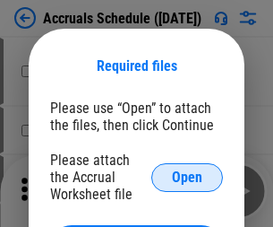
click at [187, 176] on span "Open" at bounding box center [187, 177] width 30 height 14
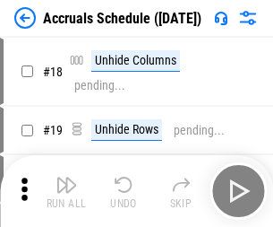
click at [66, 191] on img "button" at bounding box center [66, 184] width 21 height 21
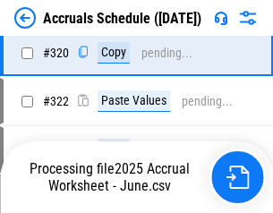
scroll to position [3331, 0]
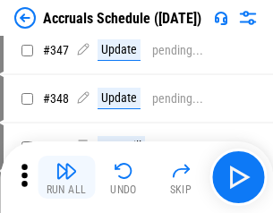
click at [66, 177] on img "button" at bounding box center [66, 170] width 21 height 21
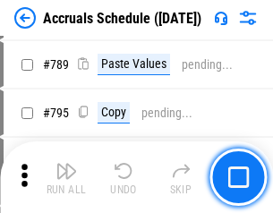
scroll to position [7522, 0]
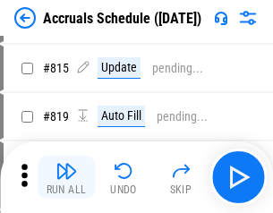
click at [66, 177] on img "button" at bounding box center [66, 170] width 21 height 21
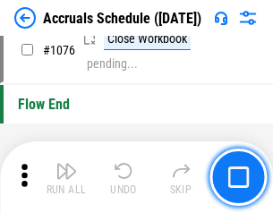
scroll to position [10724, 0]
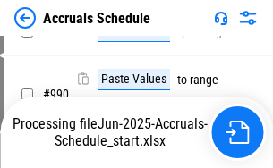
scroll to position [8932, 0]
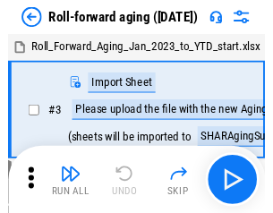
scroll to position [3, 0]
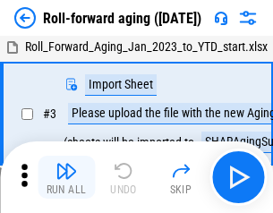
click at [66, 177] on img "button" at bounding box center [66, 170] width 21 height 21
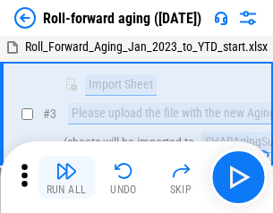
click at [66, 177] on img "button" at bounding box center [66, 170] width 21 height 21
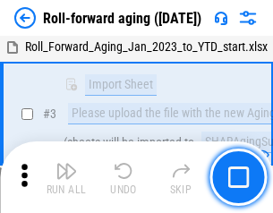
scroll to position [115, 0]
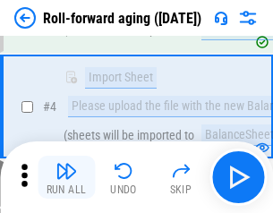
click at [66, 177] on img "button" at bounding box center [66, 170] width 21 height 21
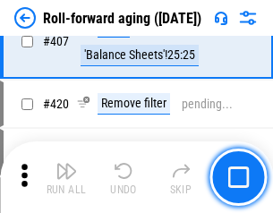
scroll to position [6209, 0]
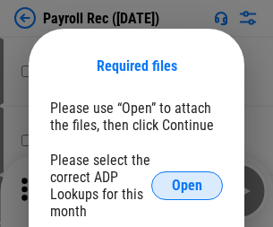
click at [187, 185] on span "Open" at bounding box center [187, 185] width 30 height 14
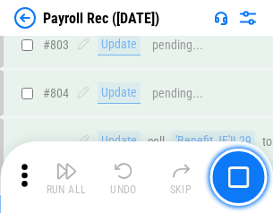
scroll to position [11376, 0]
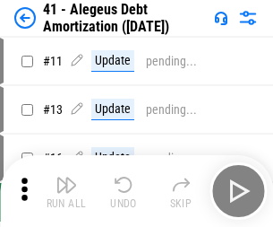
click at [66, 191] on img "button" at bounding box center [66, 184] width 21 height 21
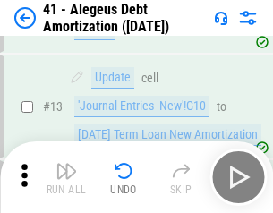
scroll to position [221, 0]
